Goal: Answer question/provide support

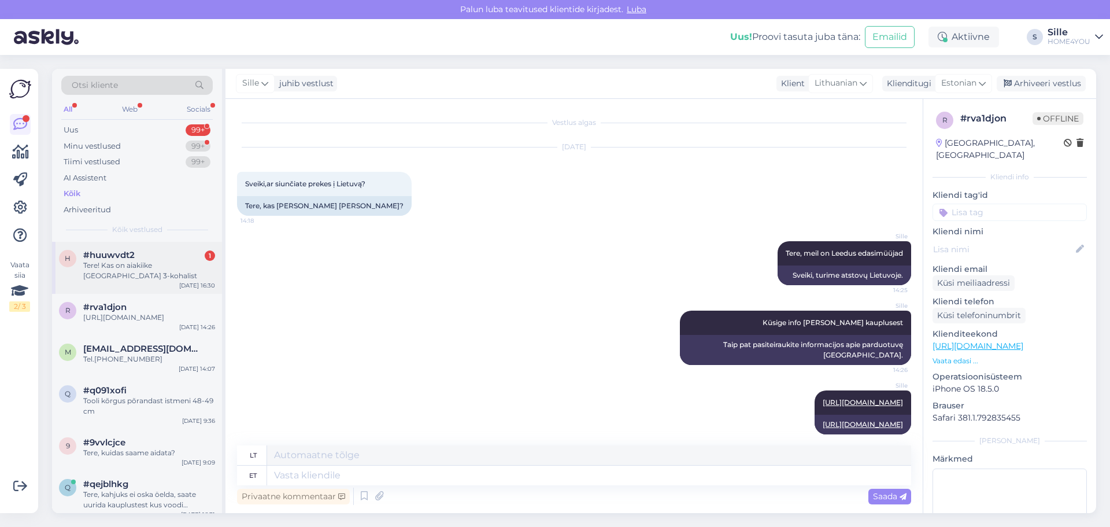
scroll to position [12, 0]
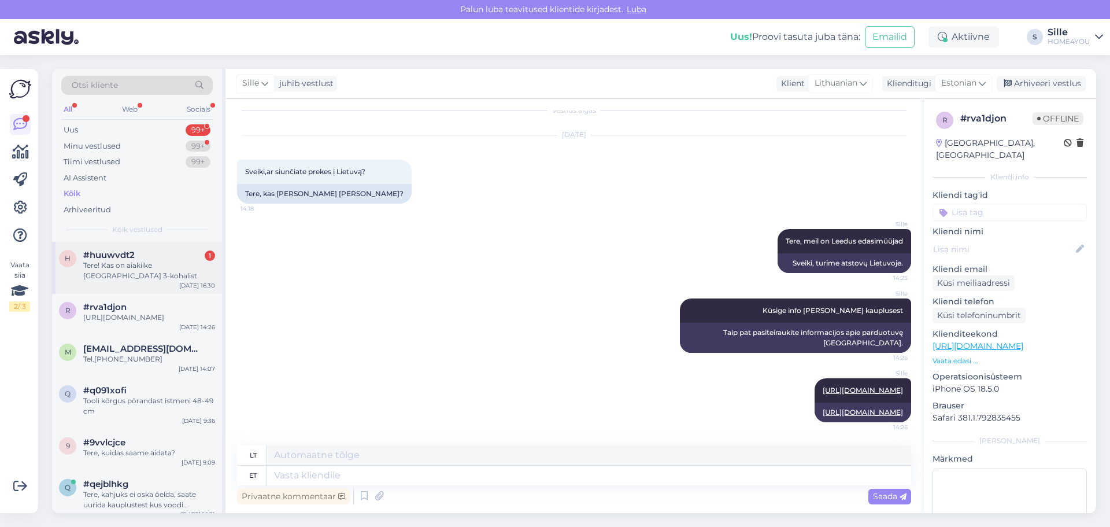
click at [87, 267] on div "Tere! Kas on aiakiike [GEOGRAPHIC_DATA] 3-kohalist" at bounding box center [149, 270] width 132 height 21
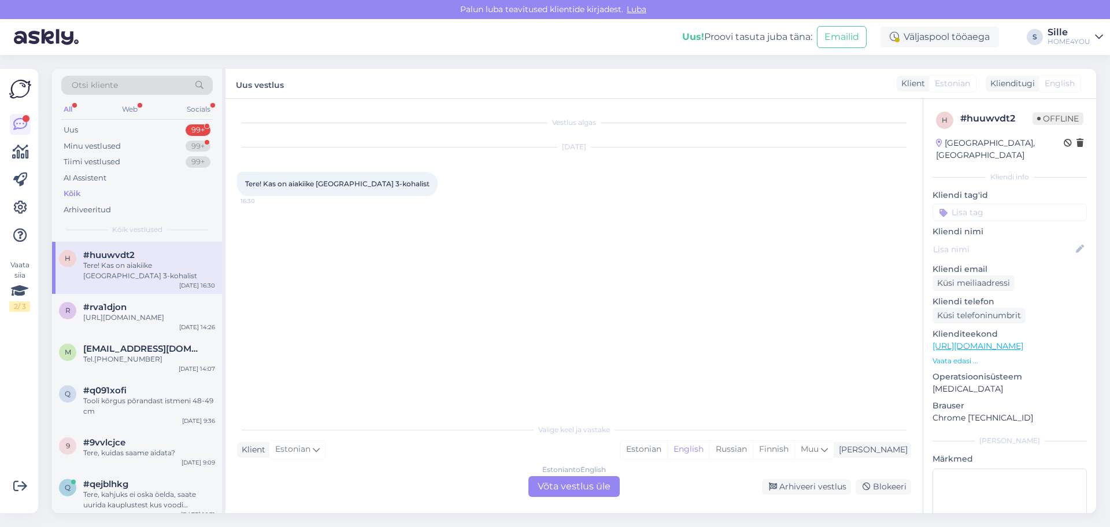
click at [117, 262] on div "Tere! Kas on aiakiike [GEOGRAPHIC_DATA] 3-kohalist" at bounding box center [149, 270] width 132 height 21
click at [569, 491] on div "Estonian to English Võta vestlus üle" at bounding box center [573, 486] width 91 height 21
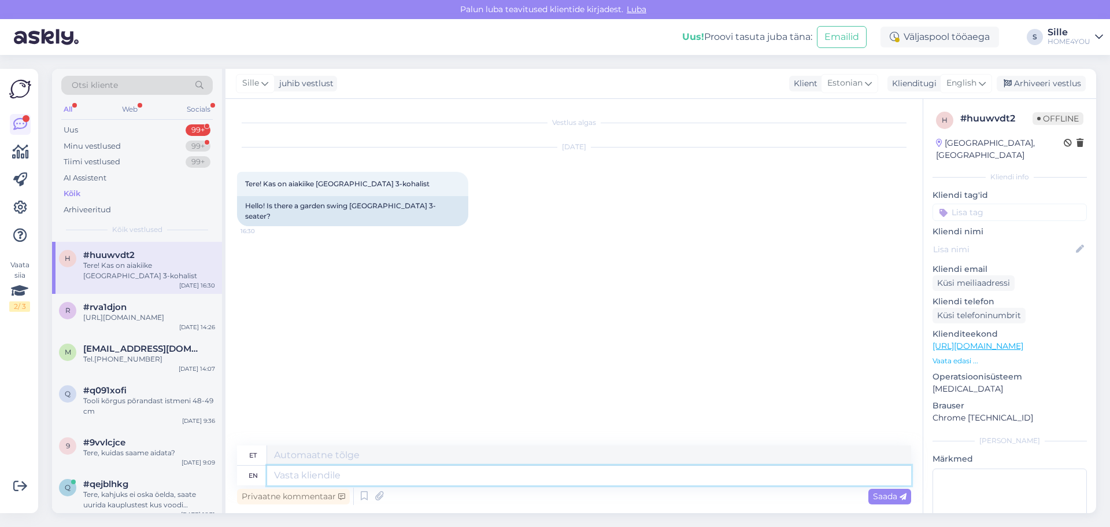
click at [484, 475] on textarea at bounding box center [589, 475] width 644 height 20
type textarea "Tere, k"
type textarea "Tere,"
type textarea "Tere, kahjuks"
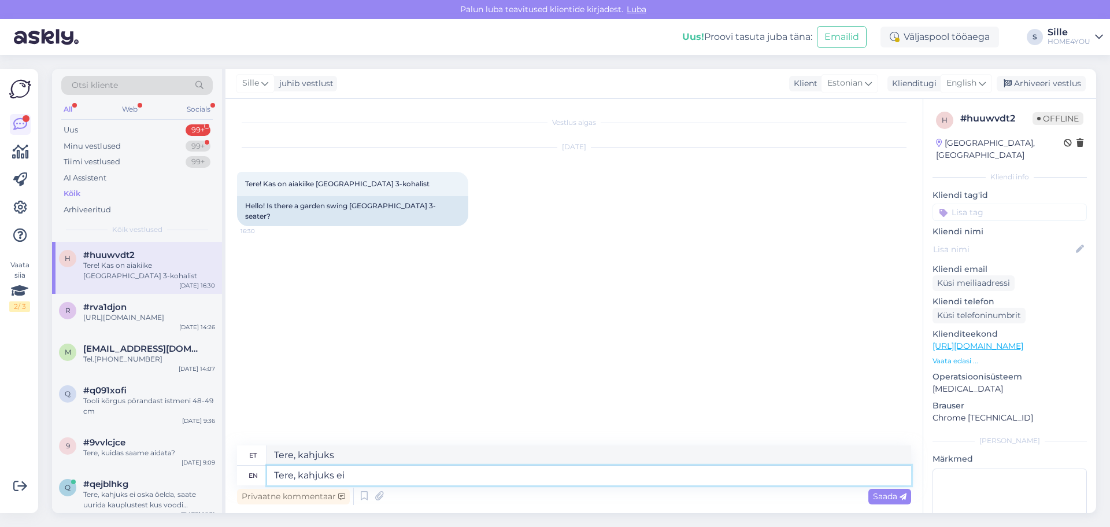
type textarea "Tere, kahjuks ei o"
type textarea "Tere, kahjuks ei"
type textarea "Tere, kahjuks ei ole."
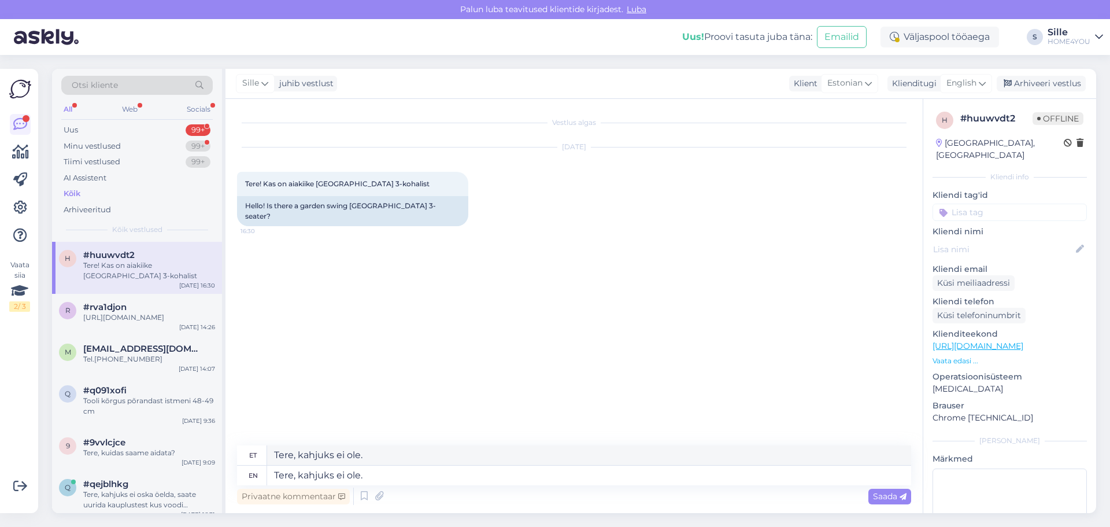
click at [887, 496] on span "Saada" at bounding box center [890, 496] width 34 height 10
